Goal: Task Accomplishment & Management: Manage account settings

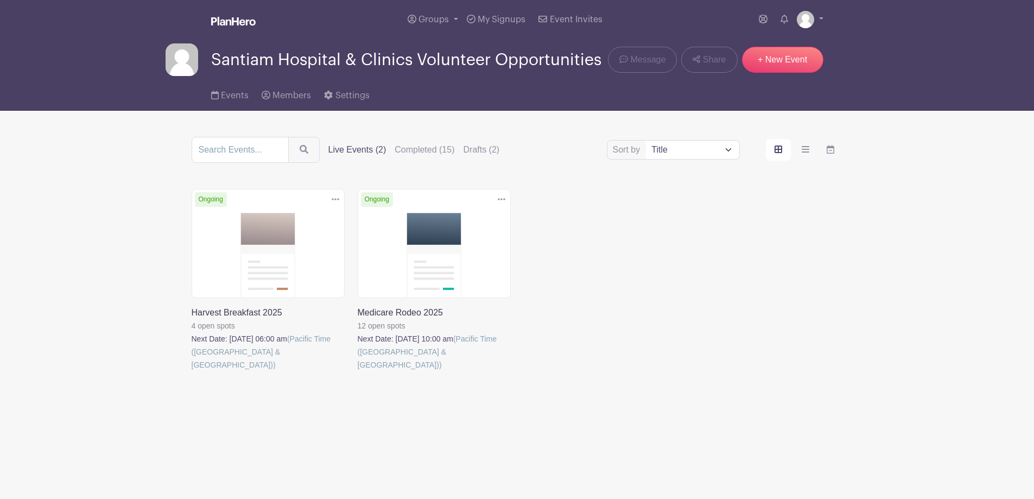
click at [192, 371] on link at bounding box center [192, 371] width 0 height 0
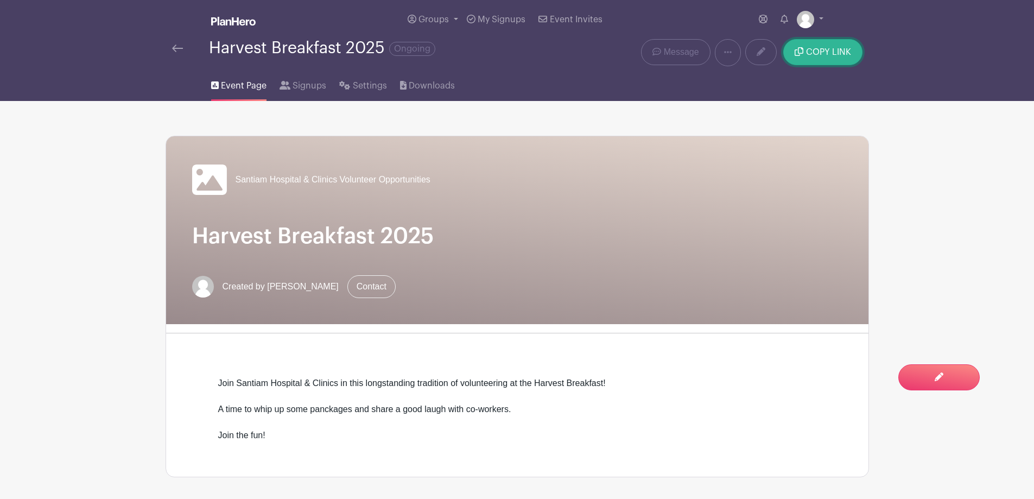
click at [817, 56] on span "COPY LINK" at bounding box center [828, 52] width 45 height 9
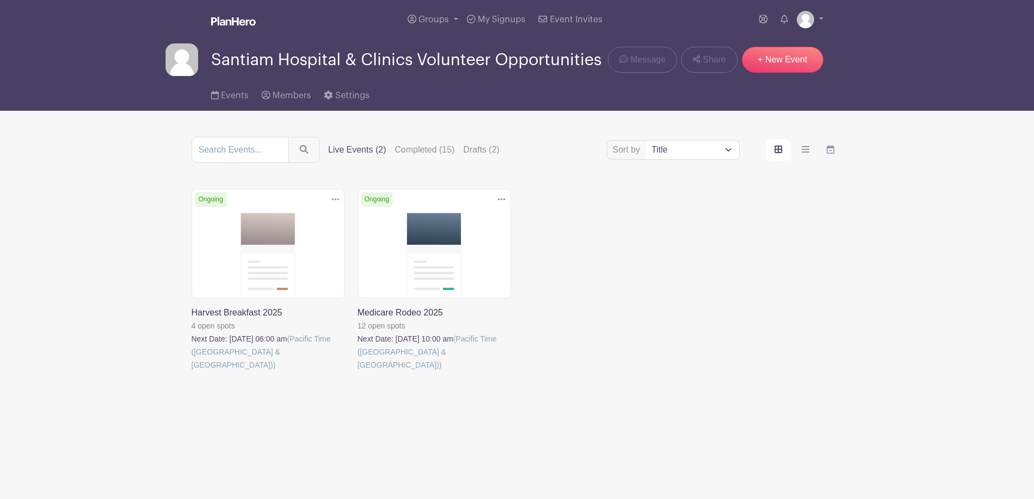
scroll to position [43, 0]
click at [192, 371] on link at bounding box center [192, 371] width 0 height 0
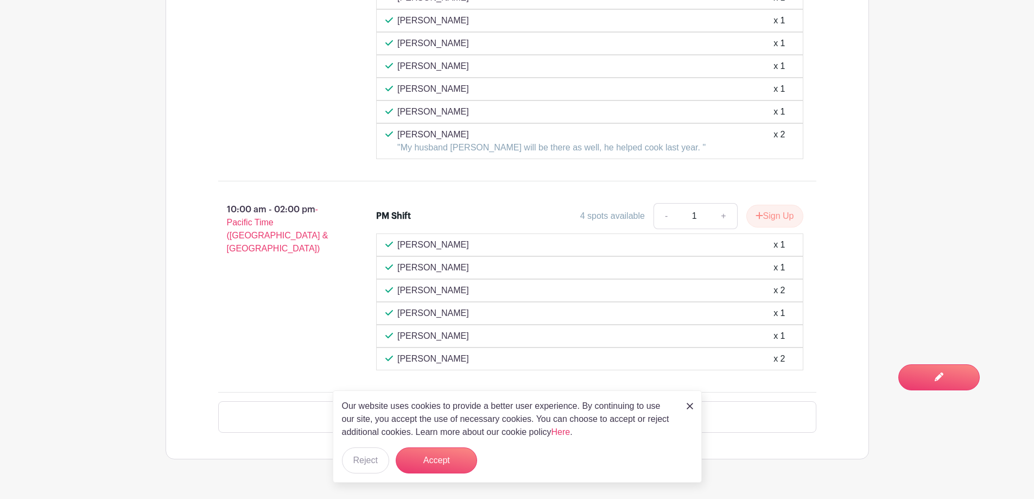
scroll to position [818, 0]
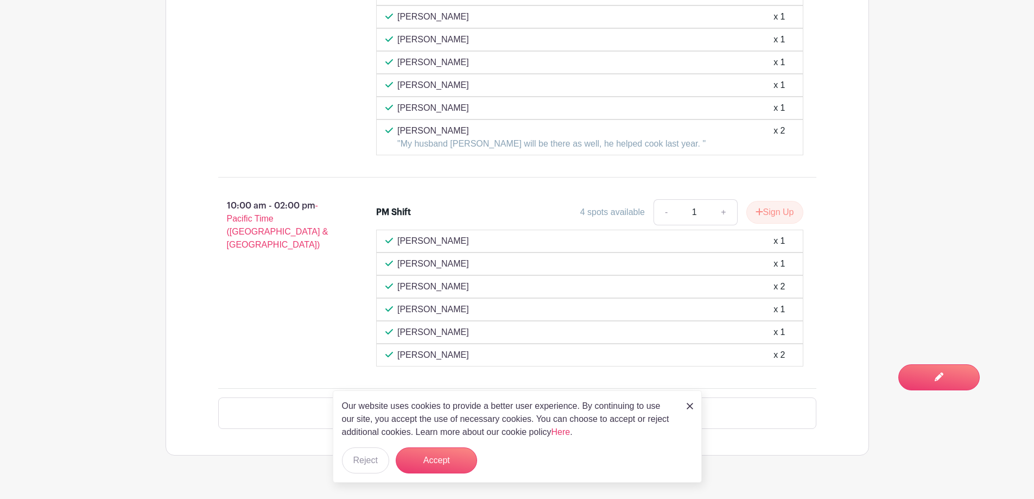
click at [692, 403] on img at bounding box center [690, 406] width 7 height 7
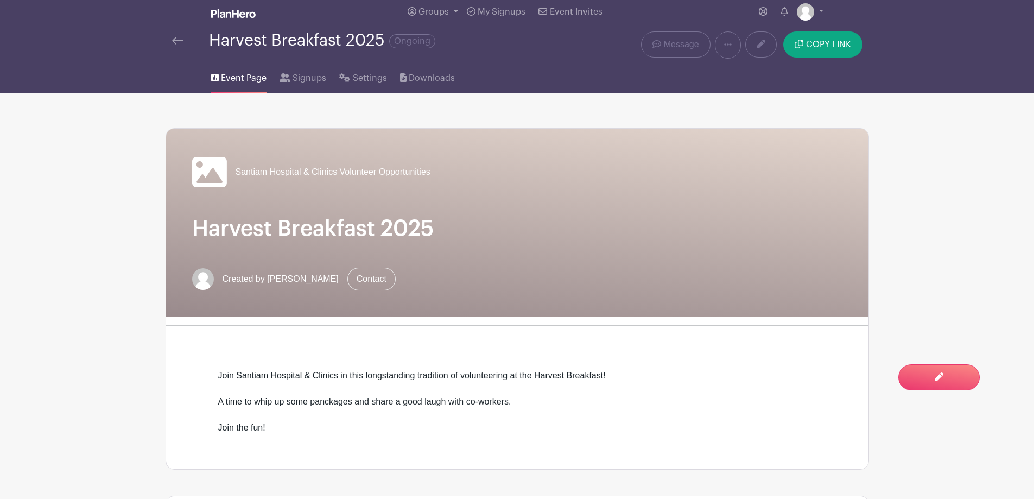
scroll to position [0, 0]
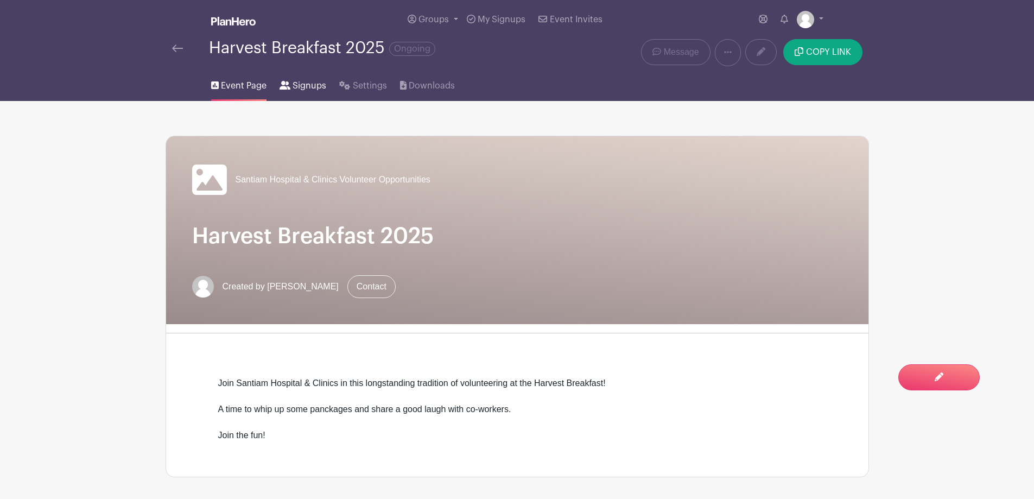
click at [326, 92] on span "Signups" at bounding box center [310, 85] width 34 height 13
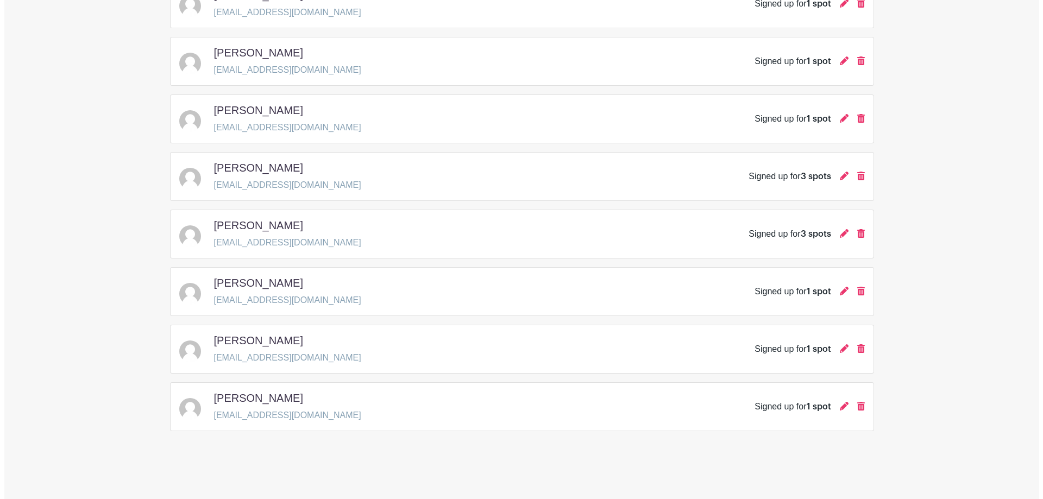
scroll to position [545, 0]
click at [835, 238] on icon at bounding box center [839, 233] width 9 height 9
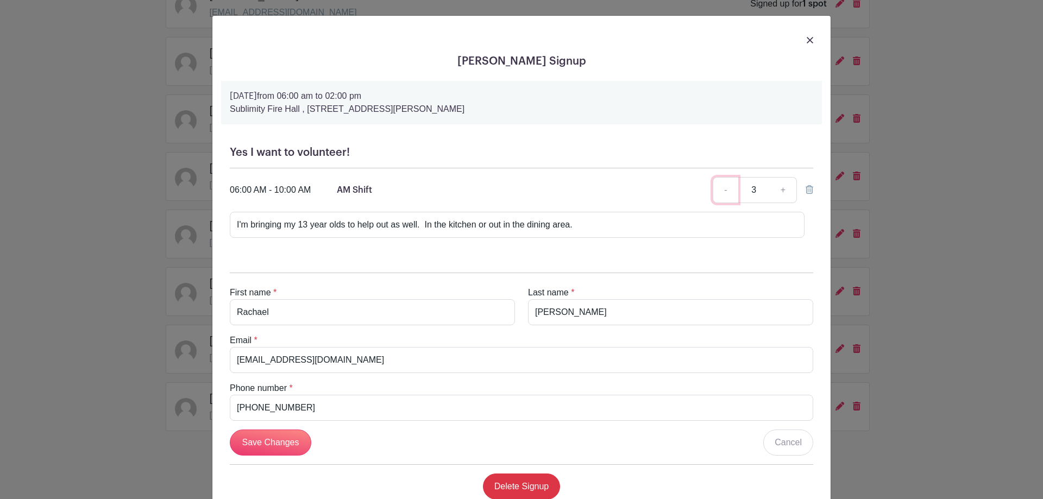
click at [712, 203] on link "-" at bounding box center [724, 190] width 25 height 26
type input "1"
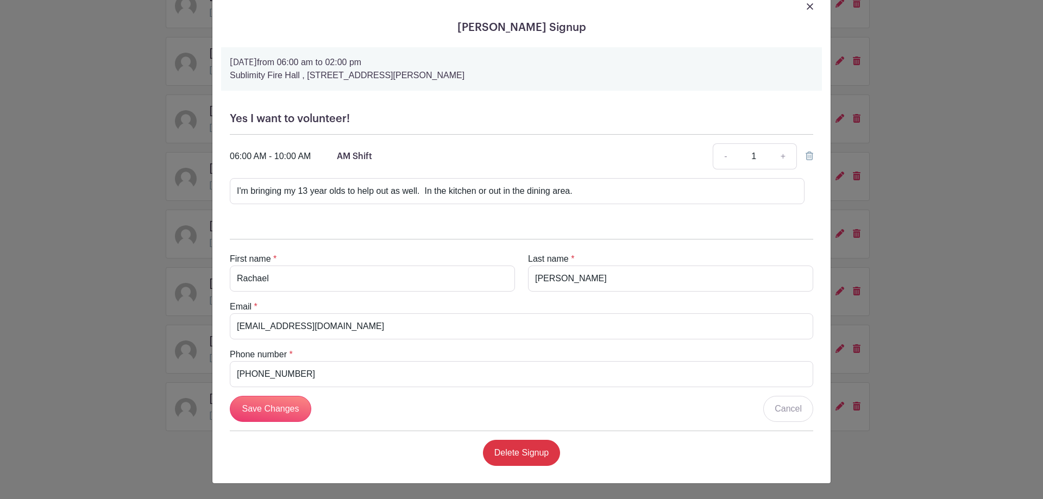
scroll to position [144, 0]
click at [293, 396] on input "Save Changes" at bounding box center [270, 409] width 81 height 26
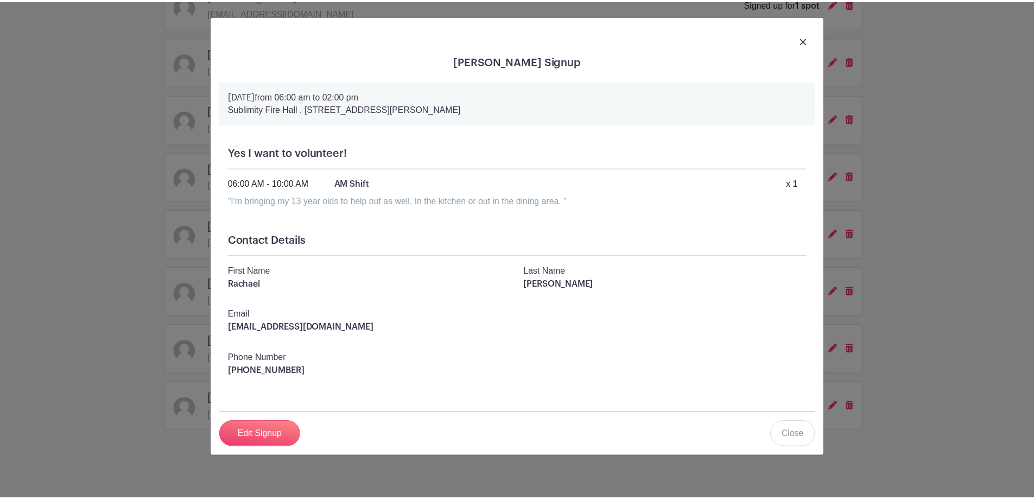
scroll to position [0, 0]
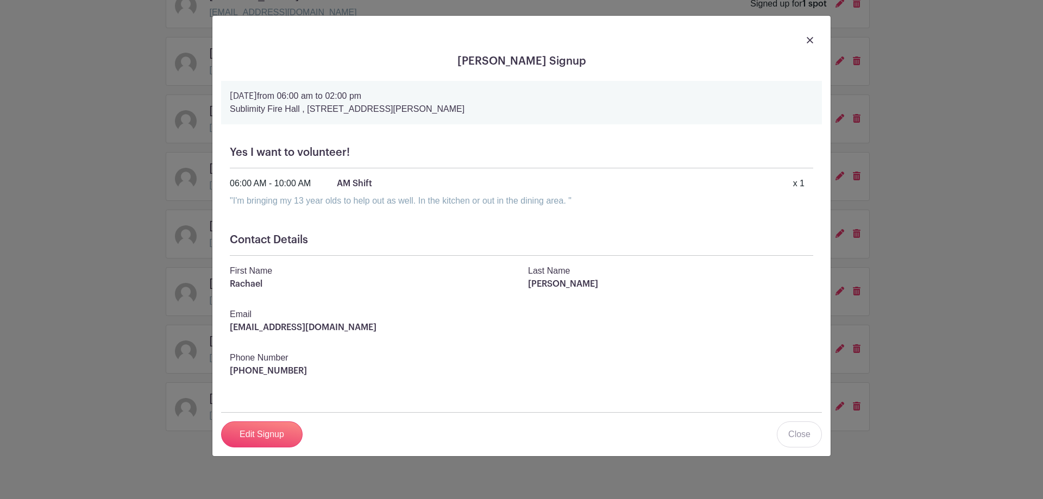
click at [804, 48] on div at bounding box center [521, 39] width 601 height 30
click at [806, 43] on img at bounding box center [809, 40] width 7 height 7
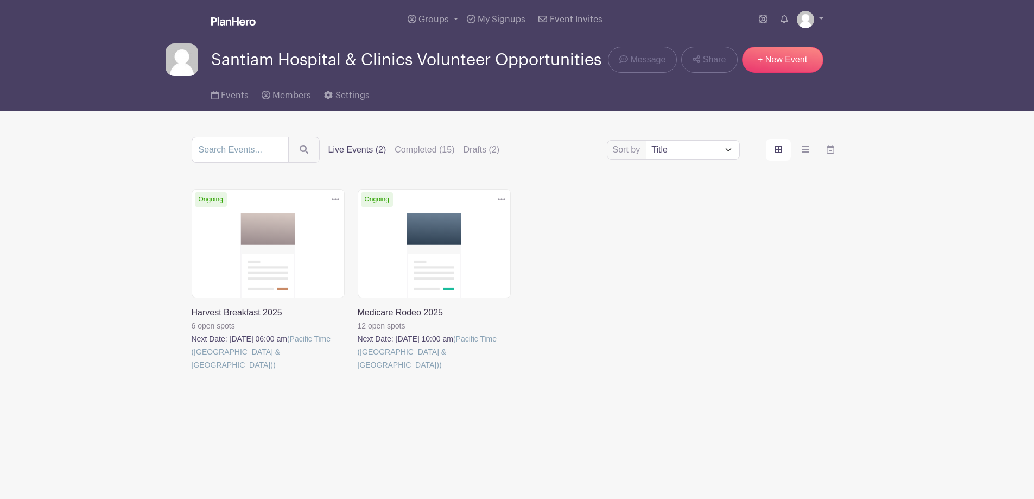
click at [192, 371] on link at bounding box center [192, 371] width 0 height 0
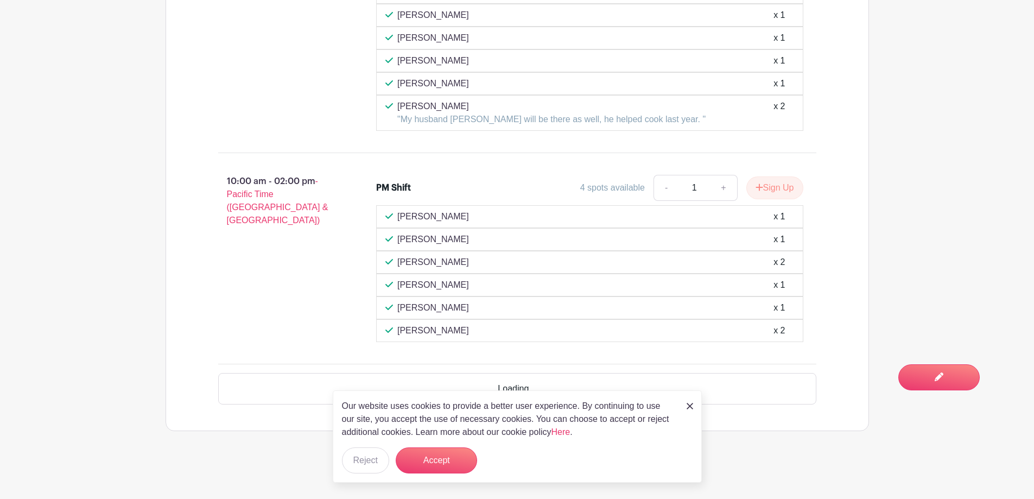
scroll to position [1023, 0]
click at [692, 403] on img at bounding box center [690, 406] width 7 height 7
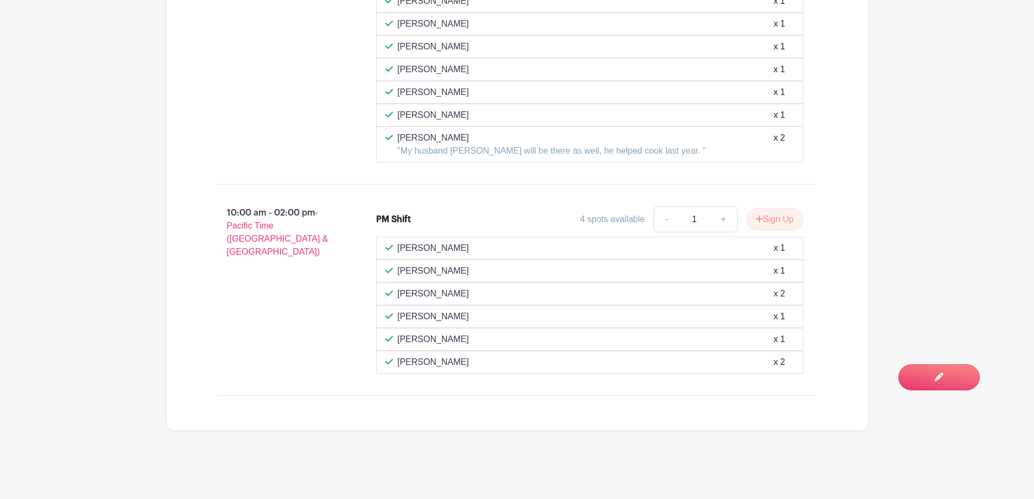
scroll to position [0, 0]
